Goal: Task Accomplishment & Management: Complete application form

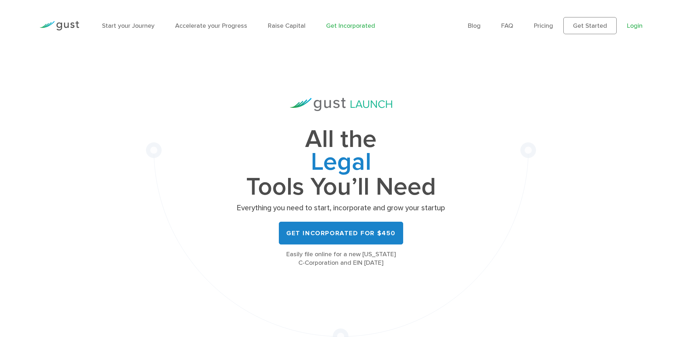
click at [640, 25] on link "Login" at bounding box center [635, 25] width 16 height 7
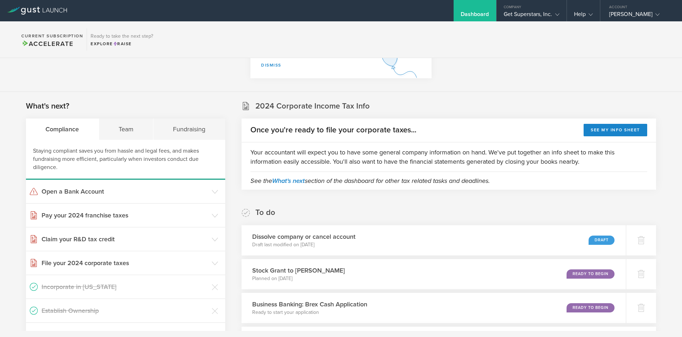
scroll to position [47, 0]
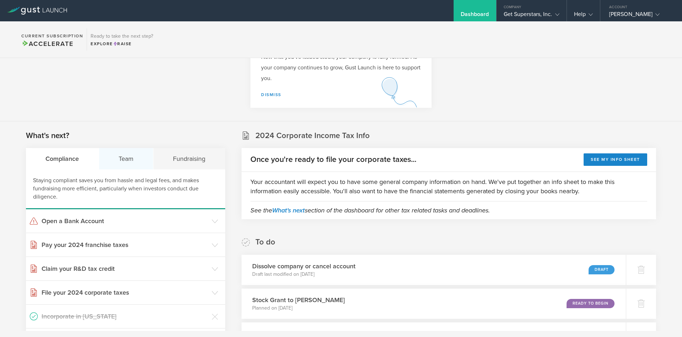
click at [127, 160] on div "Team" at bounding box center [126, 158] width 55 height 21
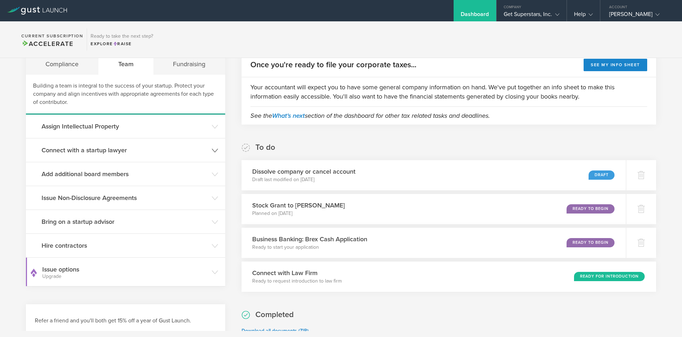
scroll to position [141, 0]
click at [119, 200] on h3 "Issue Non-Disclosure Agreements" at bounding box center [125, 198] width 167 height 9
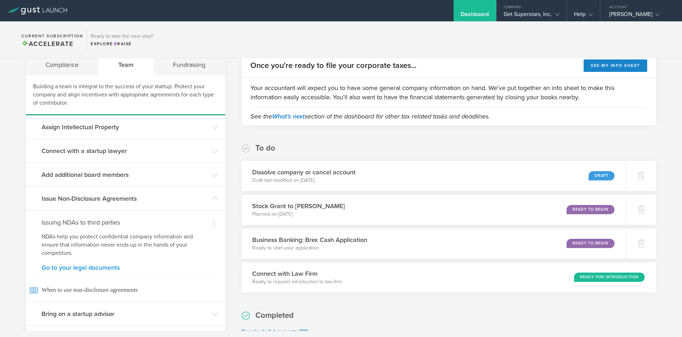
click at [91, 270] on link "Go to your legal documents" at bounding box center [126, 267] width 168 height 6
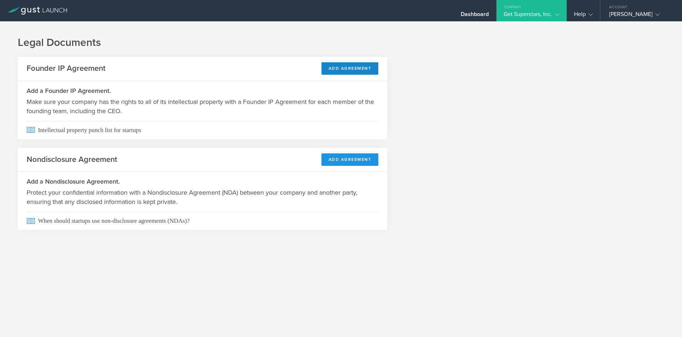
click at [355, 163] on button "Add Agreement" at bounding box center [350, 159] width 57 height 12
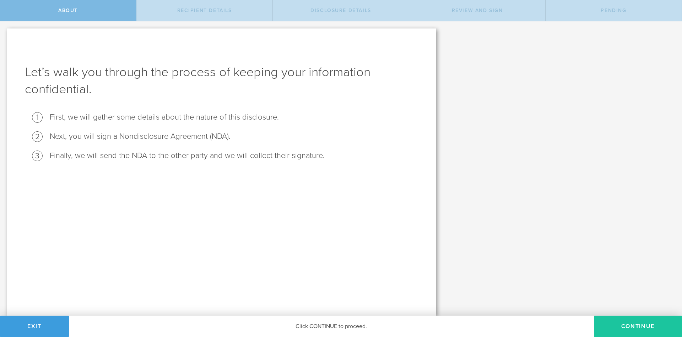
click at [625, 330] on button "Continue" at bounding box center [638, 325] width 88 height 21
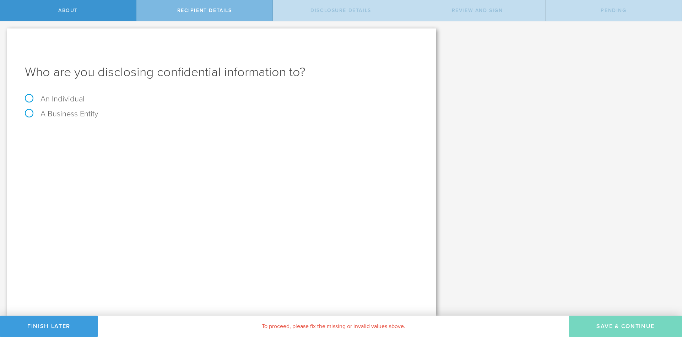
click at [30, 99] on label "An Individual" at bounding box center [55, 98] width 60 height 9
click at [5, 33] on input "An Individual" at bounding box center [2, 26] width 5 height 11
radio input "true"
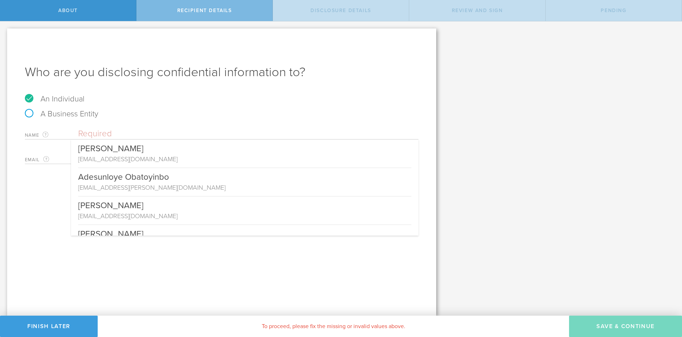
click at [125, 136] on input "text" at bounding box center [248, 133] width 341 height 11
paste input "Kevin Li <lzh2915317677@gmail.com>"
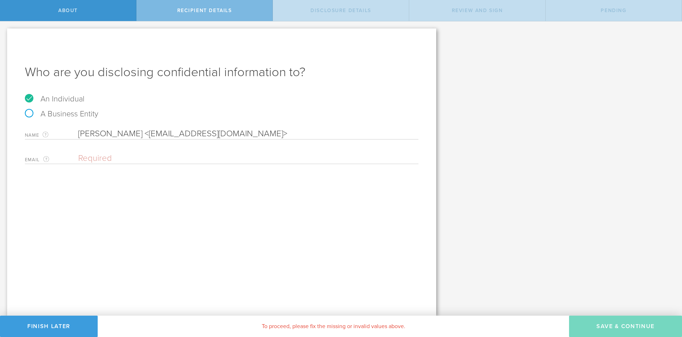
click at [77, 134] on label "Name The first and last name of the person that you are disclosing confidential…" at bounding box center [51, 135] width 53 height 8
click at [79, 134] on input "Kevin Li <lzh2915317677@gmail.com>" at bounding box center [248, 133] width 341 height 11
paste input "[PERSON_NAME]"
drag, startPoint x: 161, startPoint y: 132, endPoint x: 260, endPoint y: 134, distance: 99.2
click at [260, 134] on input "Zhaoheng Li Kevin Li <lzh2915317677@gmail.com>" at bounding box center [248, 133] width 341 height 11
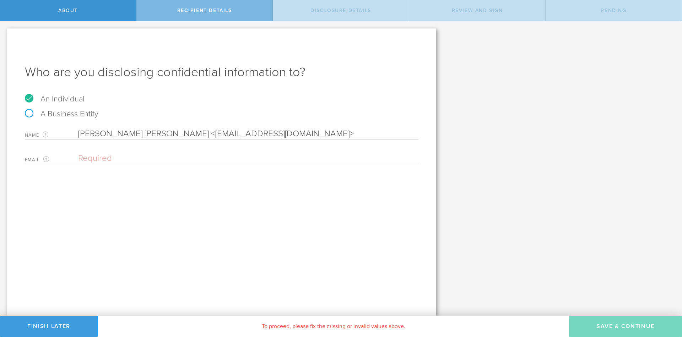
drag, startPoint x: 279, startPoint y: 135, endPoint x: 0, endPoint y: 125, distance: 278.9
click at [78, 128] on input "Zhaoheng Li Kevin Li <lzh2915317677@gmail.com>" at bounding box center [248, 133] width 341 height 11
click at [180, 135] on input "Zhaoheng Li Kevin Li <lzh2915317677@gmail.com>" at bounding box center [248, 133] width 341 height 11
drag, startPoint x: 128, startPoint y: 133, endPoint x: 159, endPoint y: 134, distance: 31.3
click at [159, 134] on input "Zhaoheng Li Kevin Li <lzh2915317677@gmail.com>" at bounding box center [248, 133] width 341 height 11
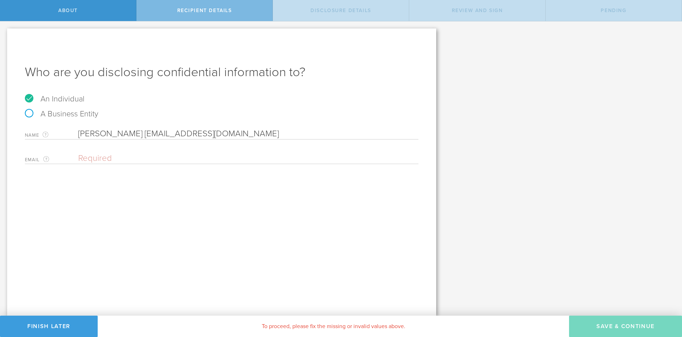
click at [127, 129] on input "Zhaoheng Li lzh2915317677@gmail.com" at bounding box center [248, 133] width 341 height 11
type input "Zhaoheng Li"
type input "lzh2915317677@gmail.com"
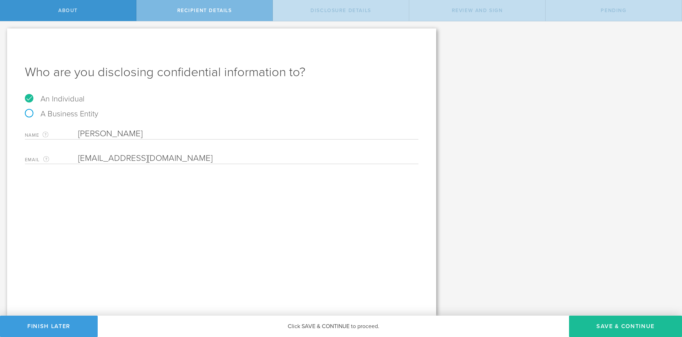
type input "Zhaoheng Li"
type input "lzh2915317677@gmail.com"
click at [146, 133] on input "Zhaoheng Li" at bounding box center [248, 133] width 341 height 11
click at [173, 184] on div "Who are you disclosing confidential information to? An Individual A Business En…" at bounding box center [221, 171] width 429 height 287
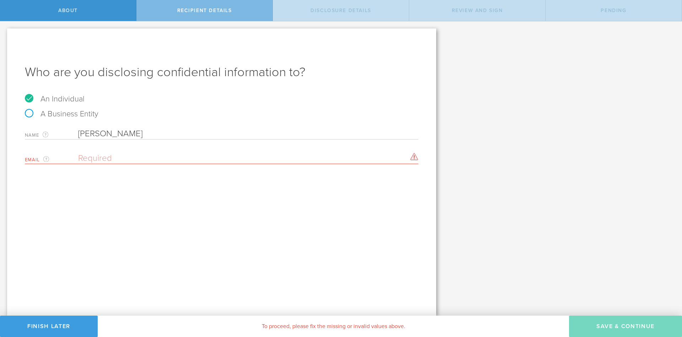
click at [119, 162] on input "email" at bounding box center [246, 158] width 337 height 11
paste input "Zhaoheng Li Kevin Li <lzh2915317677@gmail.com>"
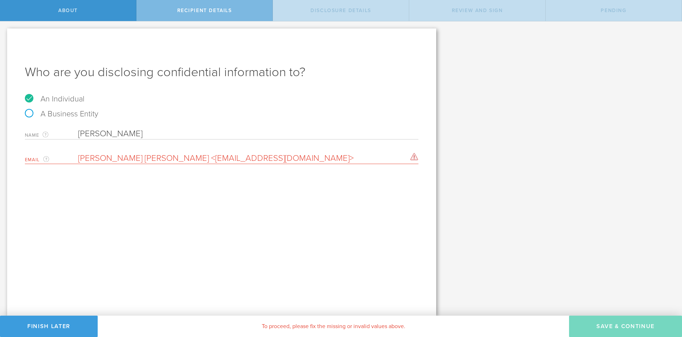
drag, startPoint x: 160, startPoint y: 157, endPoint x: 0, endPoint y: 139, distance: 161.4
click at [78, 153] on input "Zhaoheng Li Kevin Li <lzh2915317677@gmail.com>" at bounding box center [246, 158] width 337 height 11
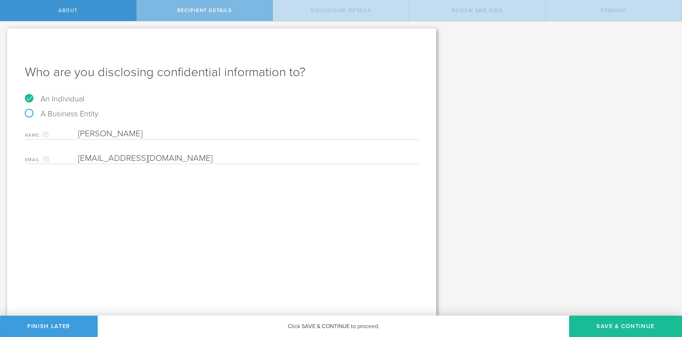
type input "lzh2915317677@gmail.com"
click at [206, 241] on div "Who are you disclosing confidential information to? An Individual A Business En…" at bounding box center [221, 171] width 429 height 287
click at [629, 328] on button "Save & Continue" at bounding box center [625, 325] width 113 height 21
select select "string:5 years"
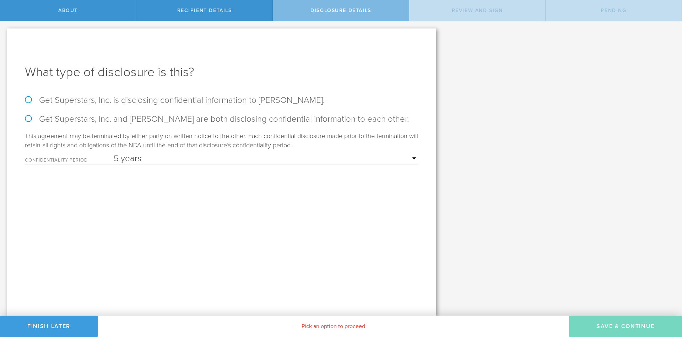
click at [26, 98] on label "Get Superstars, Inc. is disclosing confidential information to Zhaoheng Li." at bounding box center [222, 100] width 394 height 10
click at [5, 36] on input "Get Superstars, Inc. is disclosing confidential information to Zhaoheng Li." at bounding box center [2, 28] width 5 height 15
radio input "true"
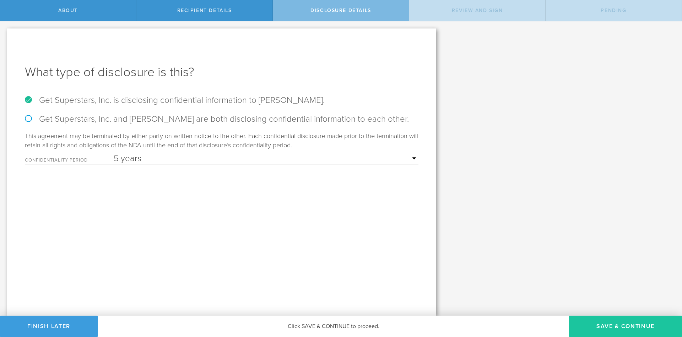
click at [610, 326] on button "Save & Continue" at bounding box center [625, 325] width 113 height 21
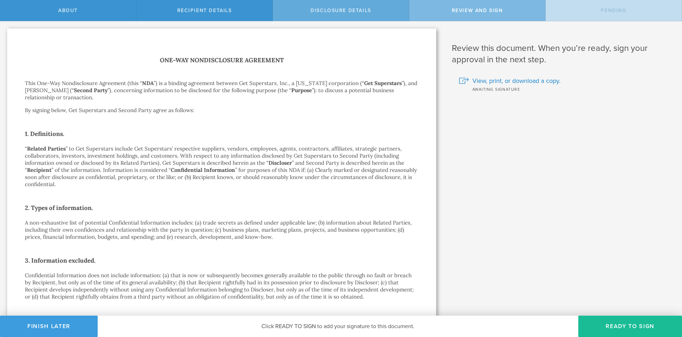
click at [357, 12] on span "Disclosure details" at bounding box center [341, 10] width 61 height 6
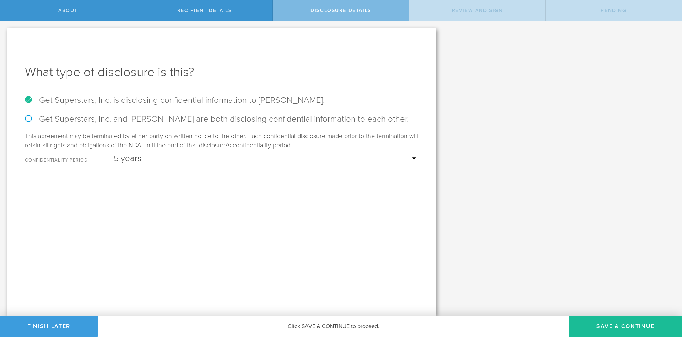
click at [114, 153] on select "1 year 2 years 3 years 4 years 5 years" at bounding box center [266, 158] width 305 height 11
select select "string:3 years"
click option "3 years" at bounding box center [0, 0] width 0 height 0
click at [623, 325] on button "Save & Continue" at bounding box center [625, 325] width 113 height 21
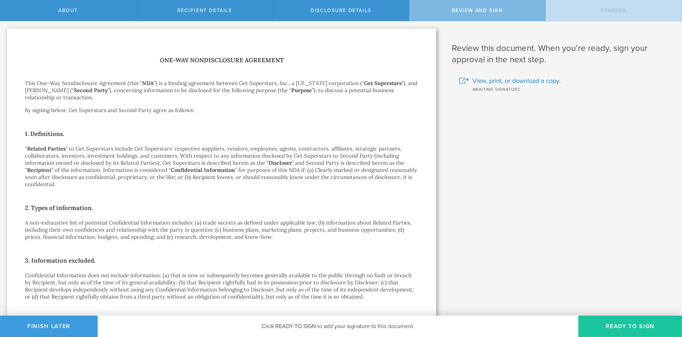
click at [628, 327] on button "Ready to Sign" at bounding box center [631, 325] width 104 height 21
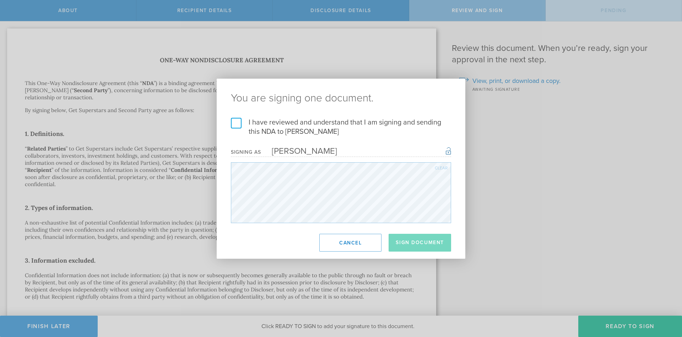
click at [238, 123] on label "I have reviewed and understand that I am signing and sending this NDA to Zhaohe…" at bounding box center [341, 127] width 220 height 18
click at [0, 0] on input "I have reviewed and understand that I am signing and sending this NDA to Zhaohe…" at bounding box center [0, 0] width 0 height 0
click at [434, 246] on button "Sign Document" at bounding box center [420, 243] width 63 height 18
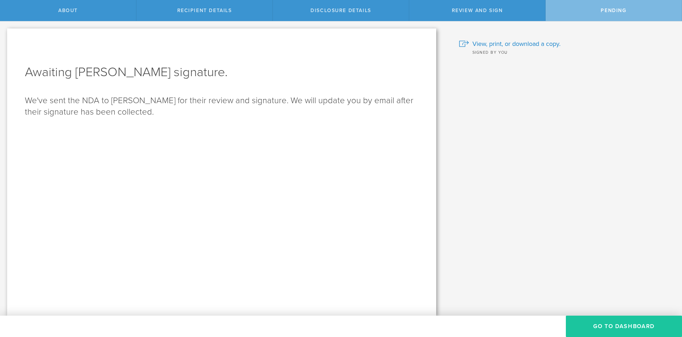
click at [621, 318] on button "Go to dashboard" at bounding box center [624, 325] width 116 height 21
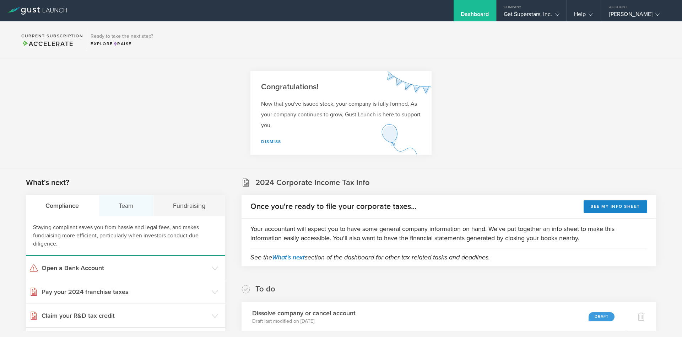
click at [134, 210] on div "Team" at bounding box center [126, 205] width 55 height 21
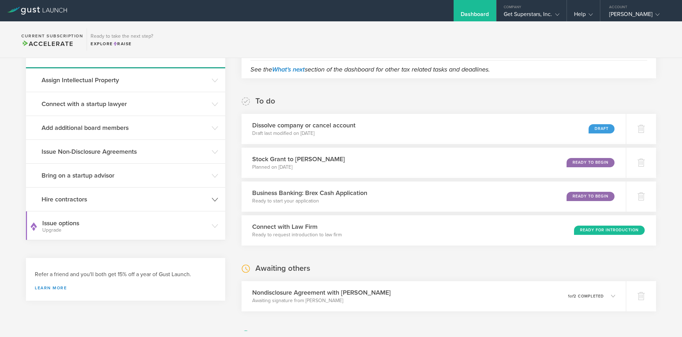
click at [86, 203] on h3 "Hire contractors" at bounding box center [125, 198] width 167 height 9
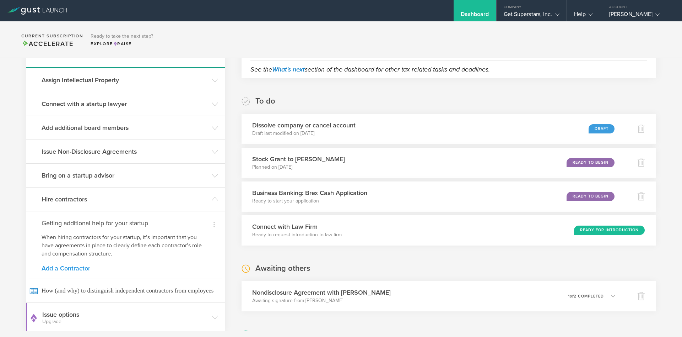
click at [74, 266] on link "Add a Contractor" at bounding box center [126, 268] width 168 height 6
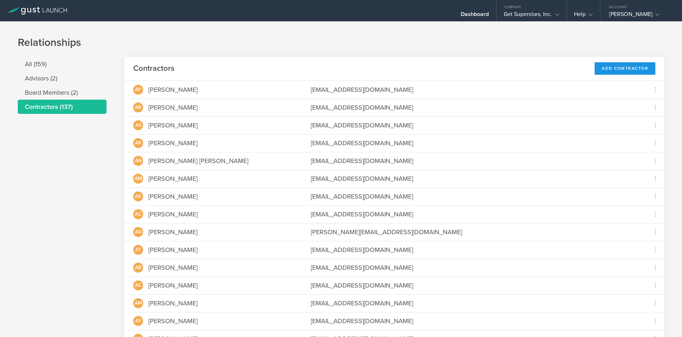
click at [605, 68] on div "Add Contractor" at bounding box center [625, 68] width 61 height 12
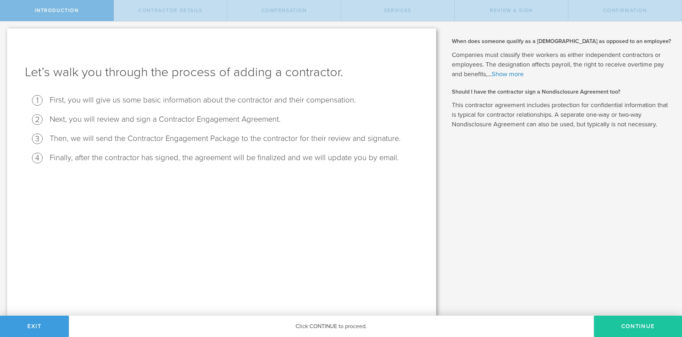
click at [612, 331] on button "Continue" at bounding box center [638, 325] width 88 height 21
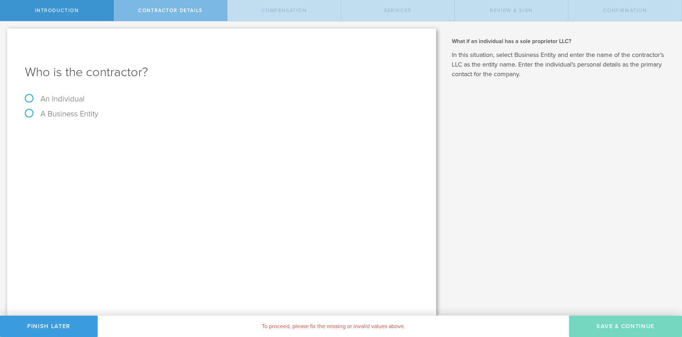
click at [29, 98] on label "An Individual" at bounding box center [55, 98] width 60 height 9
click at [5, 33] on input "An Individual" at bounding box center [2, 26] width 5 height 11
radio input "true"
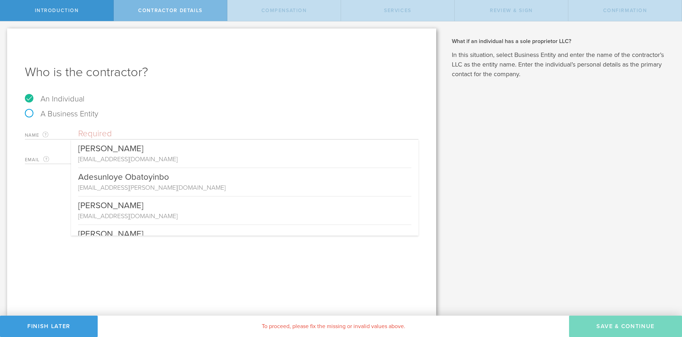
click at [119, 132] on input "text" at bounding box center [248, 133] width 341 height 11
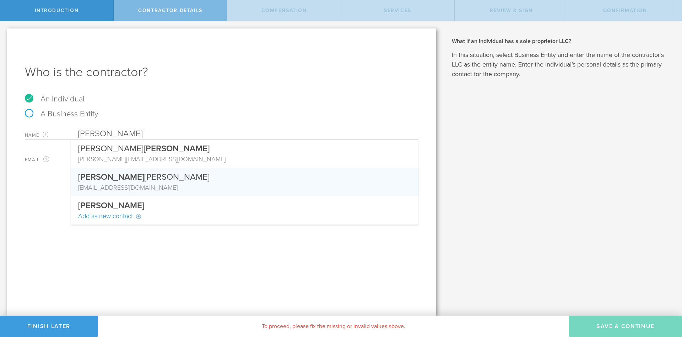
click at [137, 185] on div "[EMAIL_ADDRESS][DOMAIN_NAME]" at bounding box center [244, 187] width 333 height 9
type input "[PERSON_NAME]"
type input "[EMAIL_ADDRESS][DOMAIN_NAME]"
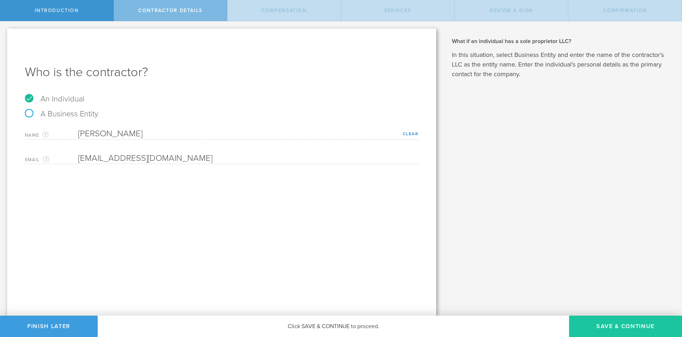
click at [633, 330] on button "Save & Continue" at bounding box center [625, 325] width 113 height 21
select select "none"
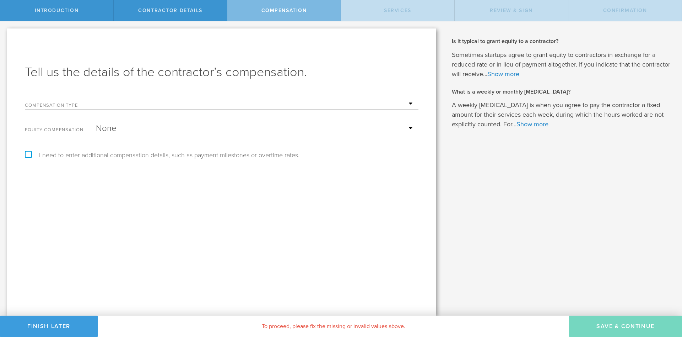
click at [96, 98] on select "Hourly Daily Weekly Retainer Monthly Retainer Project Flat Rate No cash compens…" at bounding box center [255, 103] width 319 height 11
select select "project"
click option "Project Flat Rate" at bounding box center [0, 0] width 0 height 0
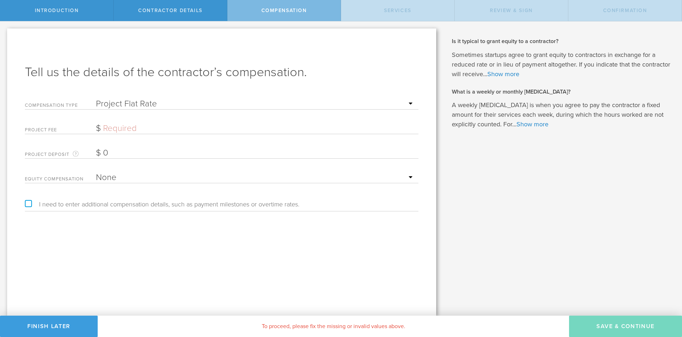
click at [116, 130] on input "text" at bounding box center [255, 128] width 319 height 11
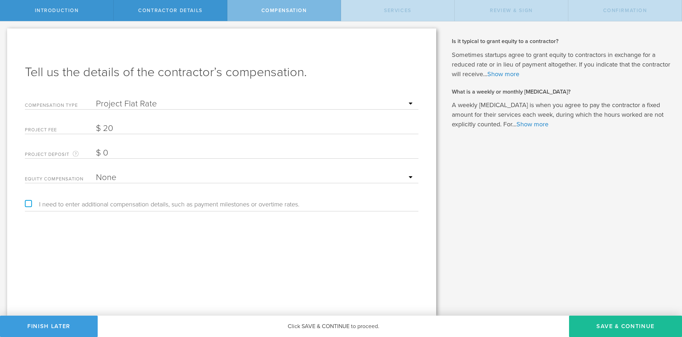
type input "20"
click at [340, 279] on div "Tell us the details of the contractor’s compensation. Compensation Type Hourly …" at bounding box center [221, 171] width 429 height 287
click at [605, 327] on button "Save & Continue" at bounding box center [625, 325] width 113 height 21
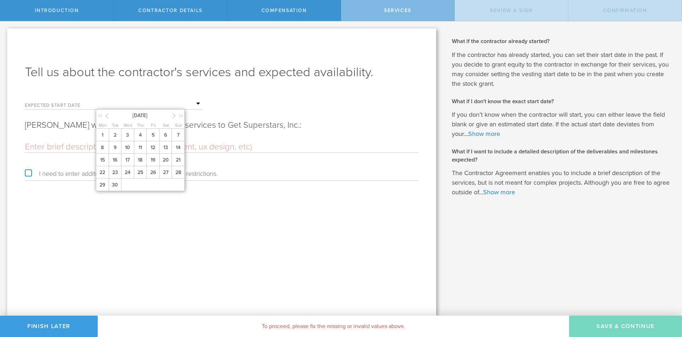
click at [155, 109] on input "text" at bounding box center [149, 103] width 107 height 11
click at [114, 158] on span "16" at bounding box center [115, 160] width 13 height 12
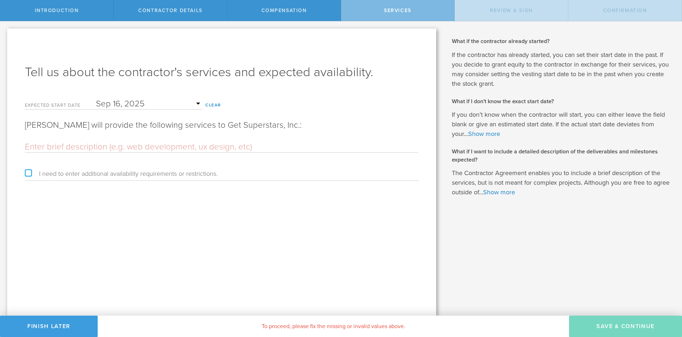
click at [93, 150] on input "text" at bounding box center [222, 146] width 394 height 11
paste input "TITLE – Software Developer Intern. SCOPE – this is an Internship to complement …"
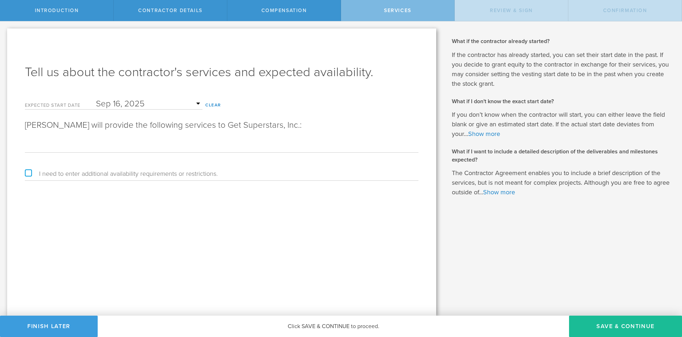
type input "TITLE – Software Developer Intern. SCOPE – this is an Internship to complement …"
click at [383, 296] on div "Tell us about the contractor's services and expected availability. Expected sta…" at bounding box center [221, 171] width 429 height 287
click at [626, 330] on button "Save & Continue" at bounding box center [625, 325] width 113 height 21
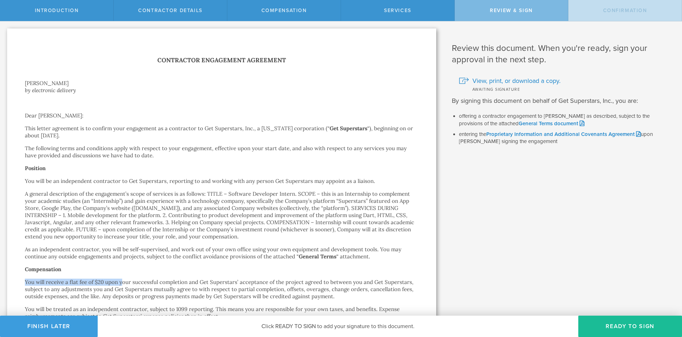
drag, startPoint x: 26, startPoint y: 273, endPoint x: 120, endPoint y: 273, distance: 94.6
click at [120, 278] on p "You will receive a flat fee of $20 upon your successful completion and Get Supe…" at bounding box center [222, 288] width 394 height 21
click at [133, 278] on p "You will receive a flat fee of $20 upon your successful completion and Get Supe…" at bounding box center [222, 288] width 394 height 21
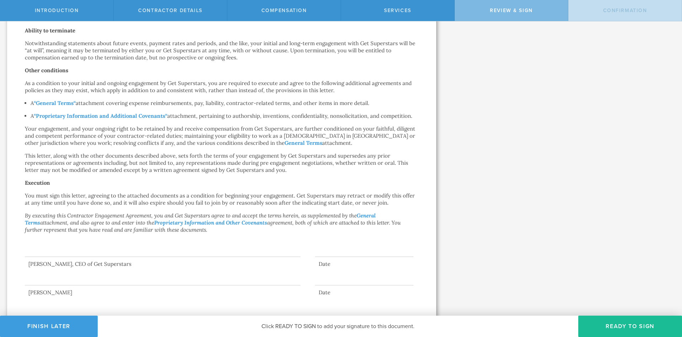
scroll to position [0, 0]
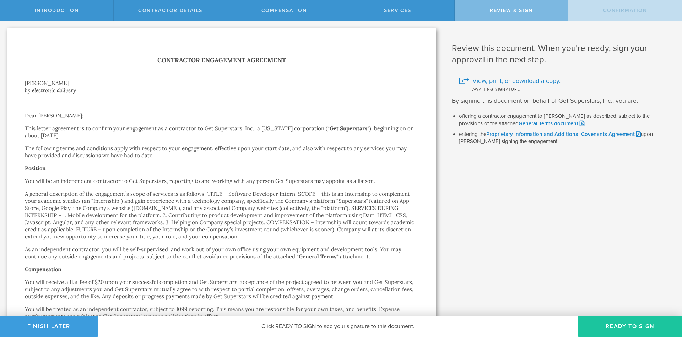
click at [611, 327] on button "Ready to Sign" at bounding box center [631, 325] width 104 height 21
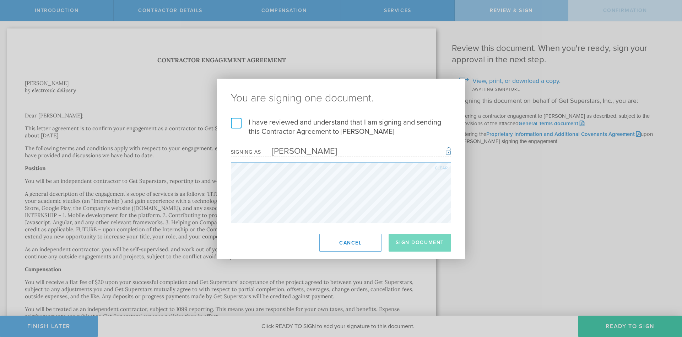
click at [268, 125] on label "I have reviewed and understand that I am signing and sending this Contractor Ag…" at bounding box center [341, 127] width 220 height 18
click at [0, 0] on input "I have reviewed and understand that I am signing and sending this Contractor Ag…" at bounding box center [0, 0] width 0 height 0
click at [423, 244] on button "Sign Document" at bounding box center [420, 243] width 63 height 18
